Goal: Navigation & Orientation: Find specific page/section

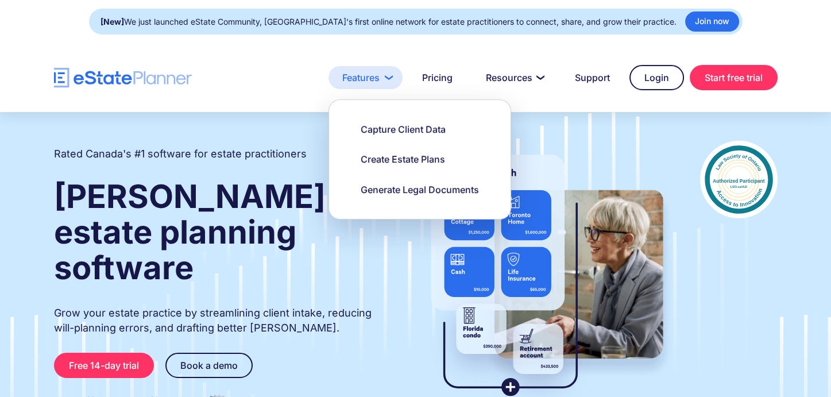
click at [376, 79] on link "Features" at bounding box center [366, 77] width 74 height 23
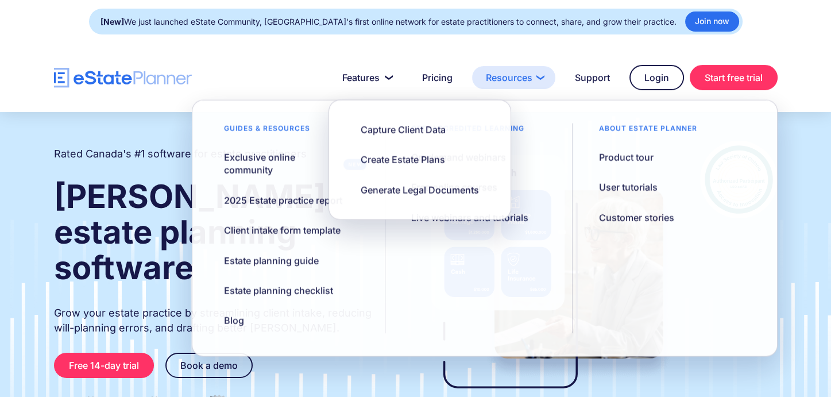
click at [513, 83] on link "Resources" at bounding box center [513, 77] width 83 height 23
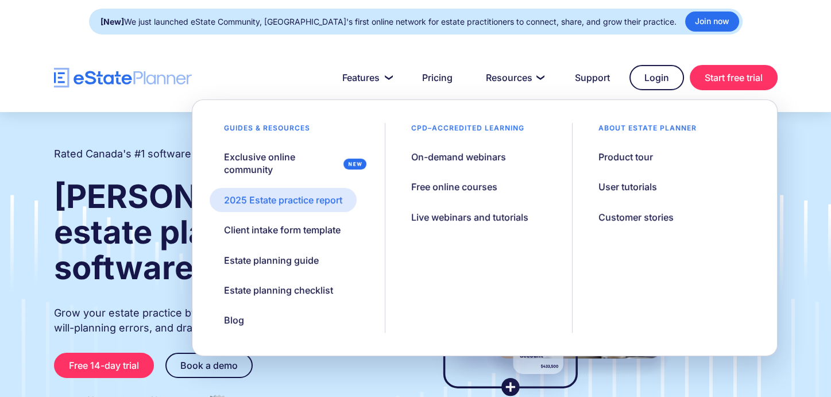
click at [294, 202] on div "2025 Estate practice report" at bounding box center [283, 200] width 118 height 13
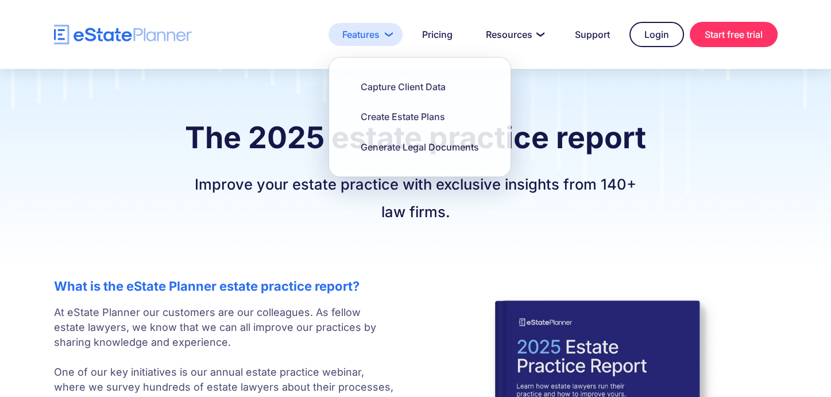
click at [386, 27] on link "Features" at bounding box center [366, 34] width 74 height 23
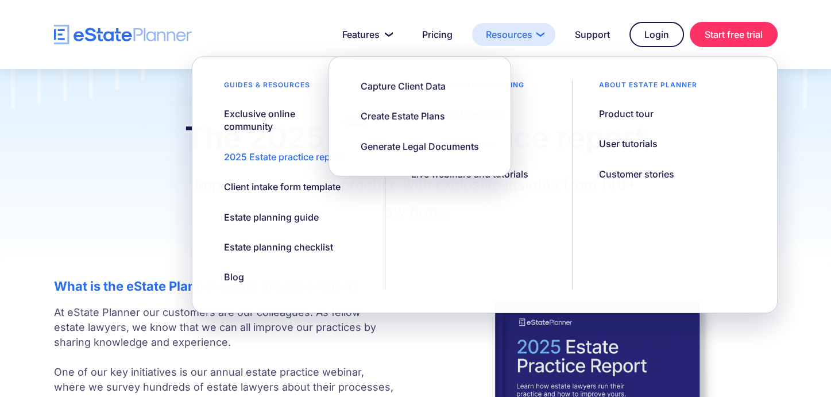
click at [514, 35] on link "Resources" at bounding box center [513, 34] width 83 height 23
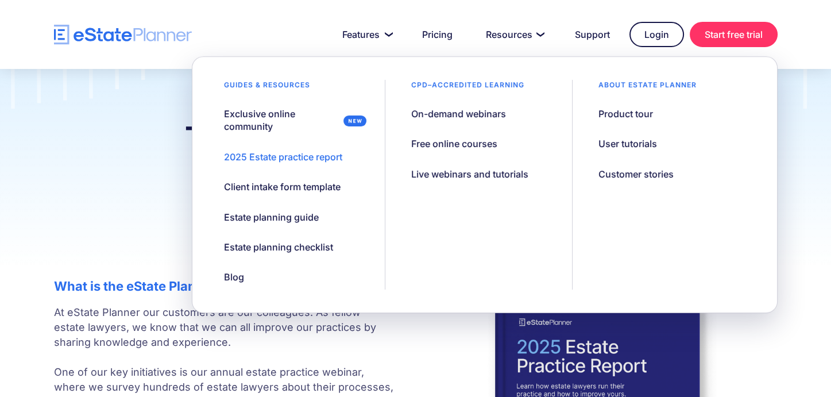
click at [282, 83] on div "Guides & resources" at bounding box center [267, 88] width 115 height 16
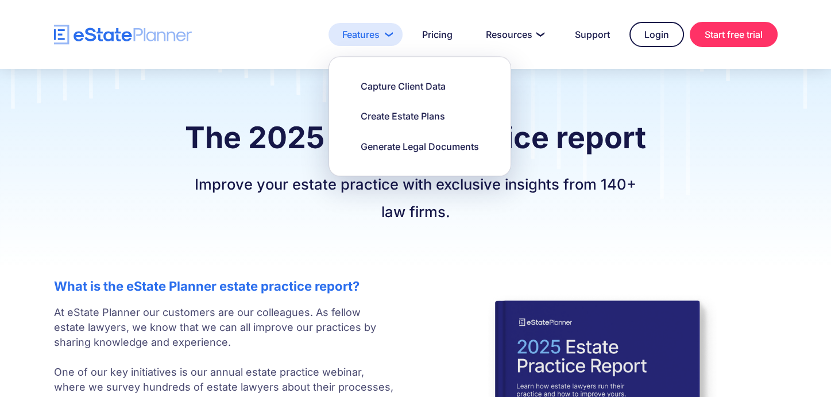
click at [377, 33] on link "Features" at bounding box center [366, 34] width 74 height 23
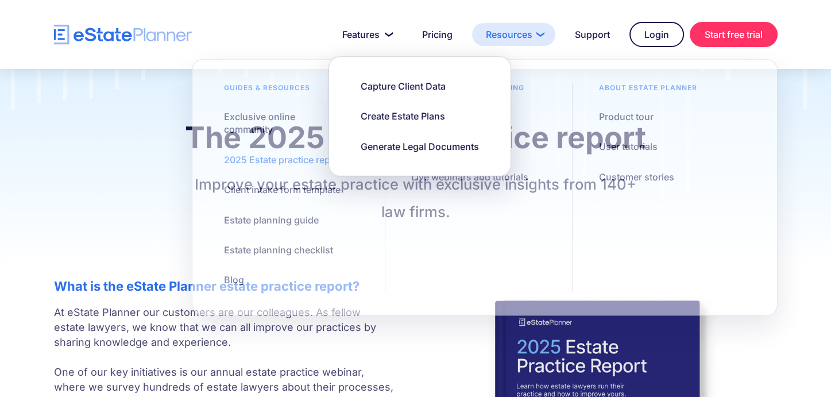
click at [518, 34] on link "Resources" at bounding box center [513, 34] width 83 height 23
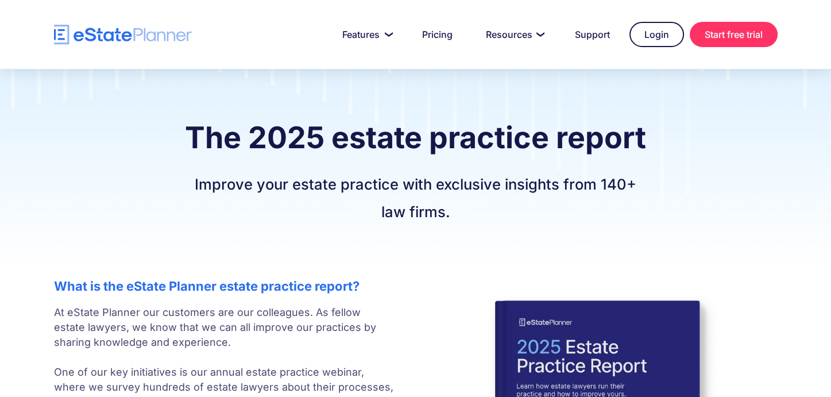
click at [106, 34] on img "home" at bounding box center [123, 35] width 138 height 20
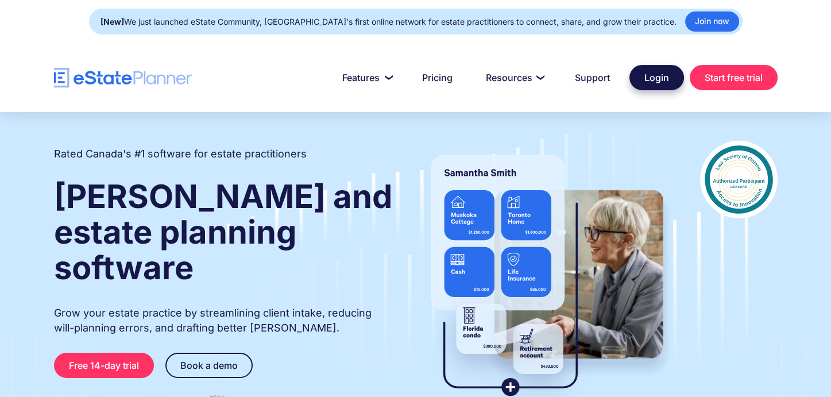
click at [656, 80] on link "Login" at bounding box center [657, 77] width 55 height 25
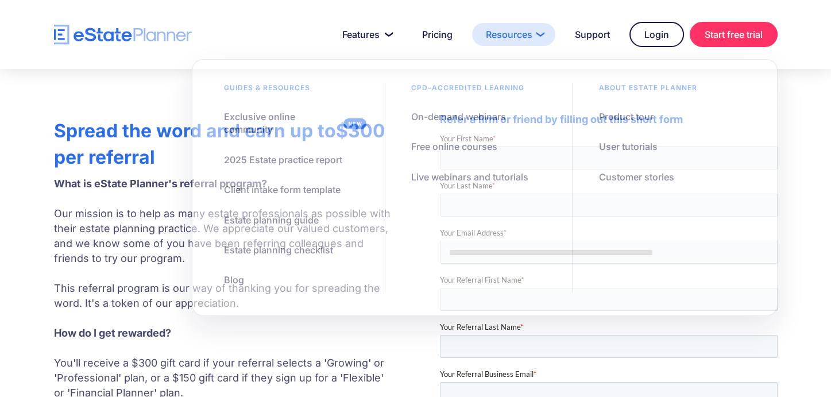
click at [511, 33] on link "Resources" at bounding box center [513, 34] width 83 height 23
